Goal: Transaction & Acquisition: Download file/media

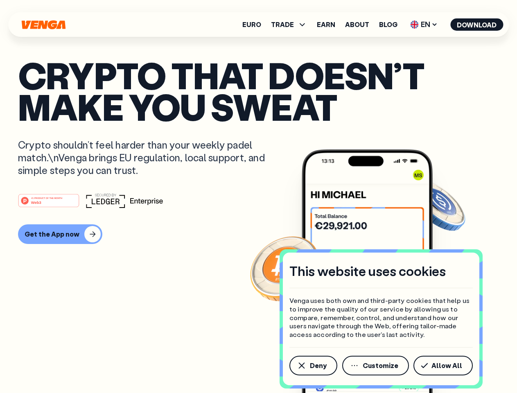
click at [259, 197] on div "#1 PRODUCT OF THE MONTH Web3" at bounding box center [258, 200] width 481 height 15
click at [313, 366] on span "Deny" at bounding box center [318, 366] width 17 height 7
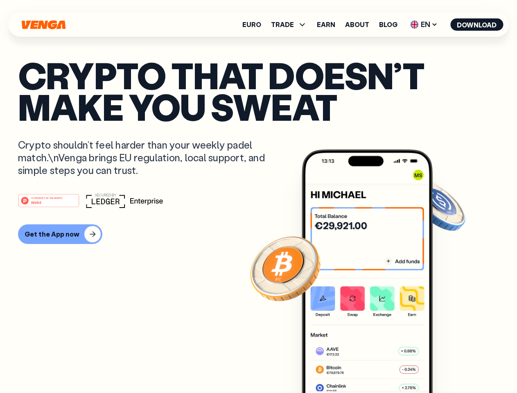
click at [377, 366] on img at bounding box center [367, 287] width 131 height 275
click at [445, 366] on article "Crypto that doesn’t make you sweat Crypto shouldn’t feel harder than your weekl…" at bounding box center [258, 212] width 481 height 307
click at [292, 25] on span "TRADE" at bounding box center [282, 24] width 23 height 7
click at [424, 25] on span "EN" at bounding box center [424, 24] width 33 height 13
click at [477, 25] on button "Download" at bounding box center [477, 24] width 53 height 12
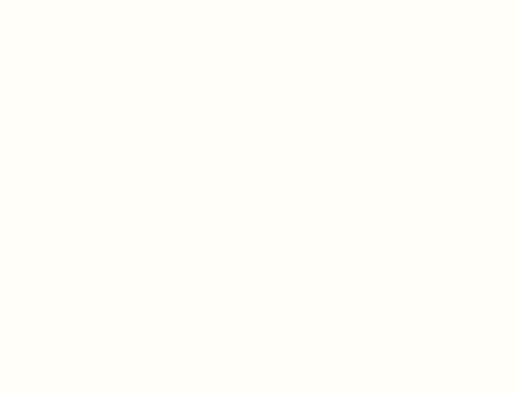
click at [259, 0] on html "This website uses cookies Venga uses both own and third-party cookies that help…" at bounding box center [258, 0] width 517 height 0
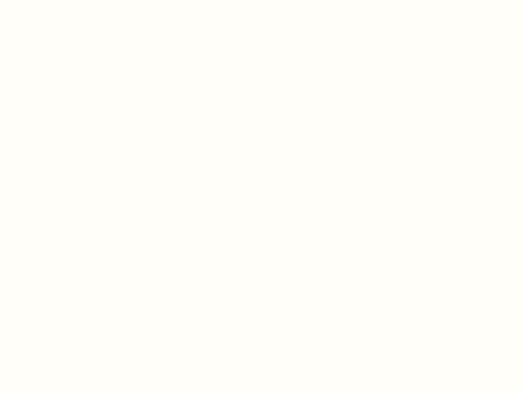
click at [59, 0] on html "This website uses cookies Venga uses both own and third-party cookies that help…" at bounding box center [262, 0] width 524 height 0
click at [50, 0] on html "This website uses cookies Venga uses both own and third-party cookies that help…" at bounding box center [262, 0] width 524 height 0
